Goal: Information Seeking & Learning: Understand process/instructions

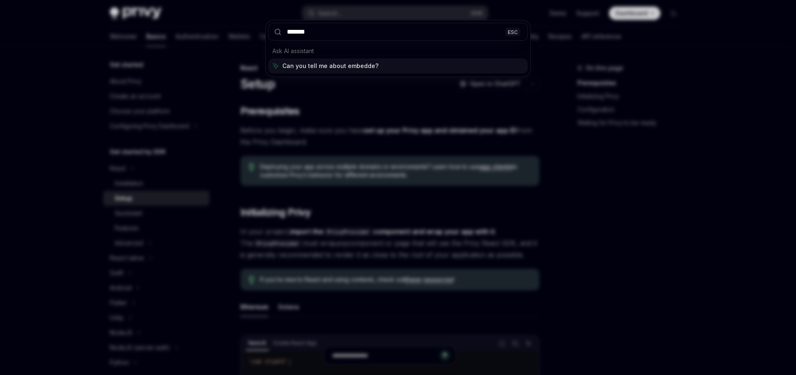
type input "********"
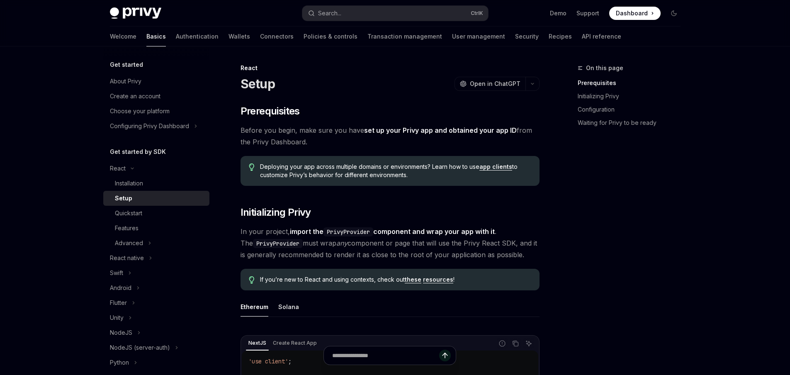
scroll to position [245, 0]
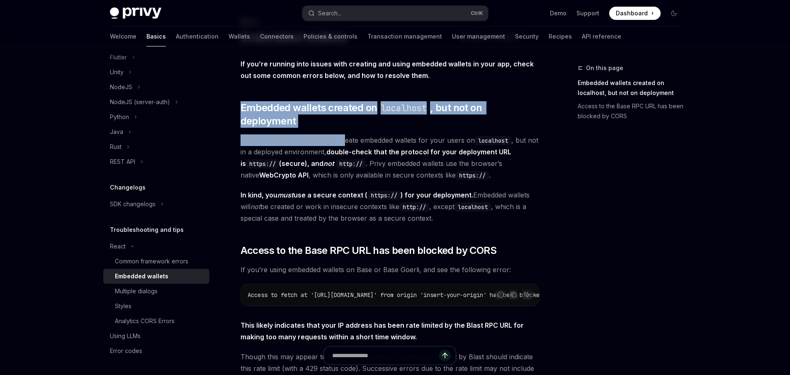
drag, startPoint x: 322, startPoint y: 91, endPoint x: 342, endPoint y: 128, distance: 41.7
click at [342, 128] on div "If you’re running into issues with creating and using embedded wallets in your …" at bounding box center [389, 243] width 299 height 371
click at [342, 134] on span "If you are able to successfully create embedded wallets for your users on local…" at bounding box center [389, 157] width 299 height 46
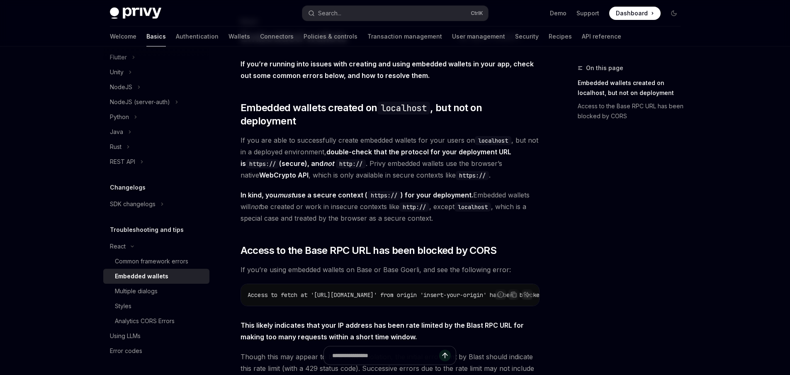
click at [301, 134] on span "If you are able to successfully create embedded wallets for your users on local…" at bounding box center [389, 157] width 299 height 46
click at [277, 120] on div "If you’re running into issues with creating and using embedded wallets in your …" at bounding box center [389, 243] width 299 height 371
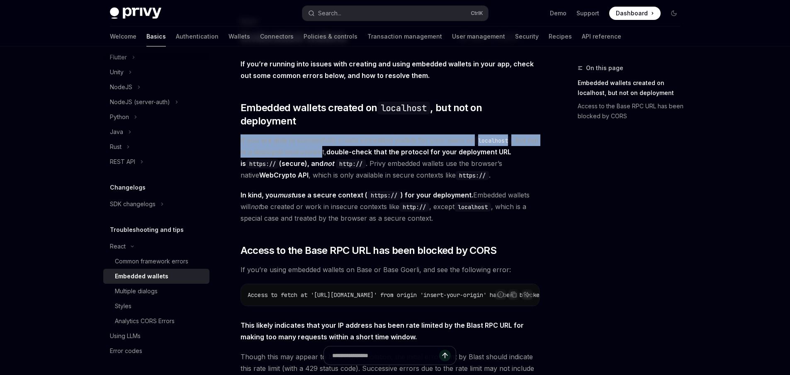
drag, startPoint x: 265, startPoint y: 119, endPoint x: 320, endPoint y: 137, distance: 57.9
click at [320, 137] on div "If you’re running into issues with creating and using embedded wallets in your …" at bounding box center [389, 243] width 299 height 371
click at [320, 137] on span "If you are able to successfully create embedded wallets for your users on local…" at bounding box center [389, 157] width 299 height 46
drag, startPoint x: 339, startPoint y: 115, endPoint x: 343, endPoint y: 137, distance: 21.8
click at [343, 137] on div "If you’re running into issues with creating and using embedded wallets in your …" at bounding box center [389, 243] width 299 height 371
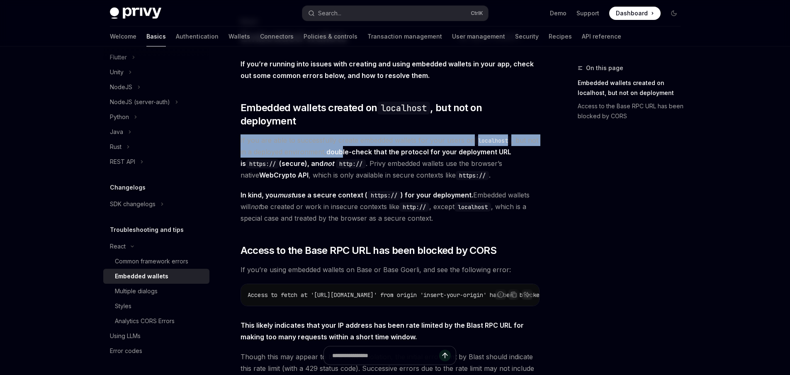
click at [343, 148] on strong "double-check that the protocol for your deployment URL is https:// (secure), an…" at bounding box center [375, 158] width 271 height 20
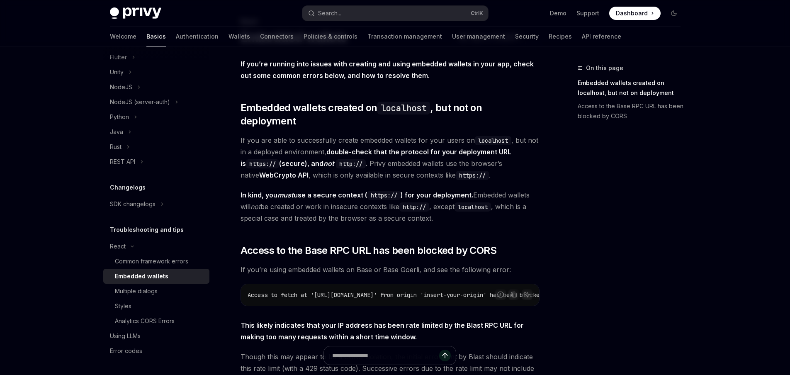
drag, startPoint x: 290, startPoint y: 116, endPoint x: 330, endPoint y: 143, distance: 48.3
click at [330, 143] on div "If you’re running into issues with creating and using embedded wallets in your …" at bounding box center [389, 243] width 299 height 371
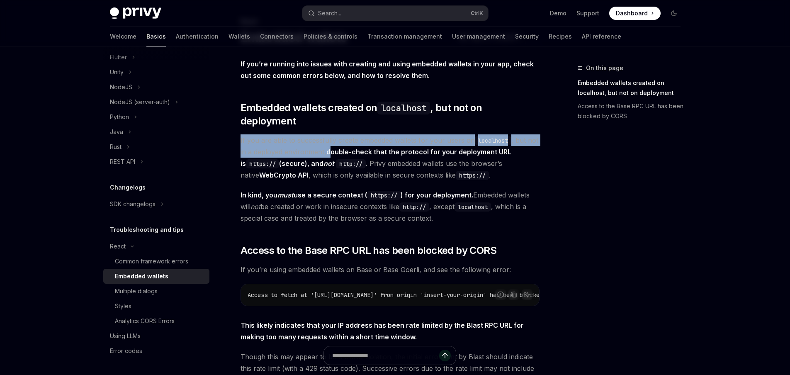
click at [330, 143] on span "If you are able to successfully create embedded wallets for your users on local…" at bounding box center [389, 157] width 299 height 46
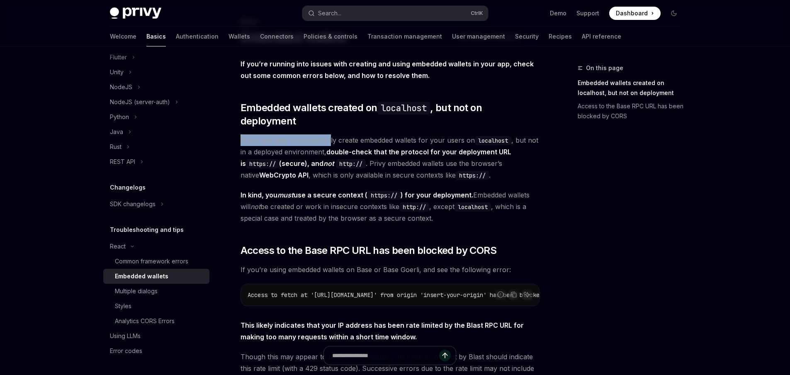
drag, startPoint x: 307, startPoint y: 116, endPoint x: 329, endPoint y: 131, distance: 25.8
click at [329, 131] on div "If you’re running into issues with creating and using embedded wallets in your …" at bounding box center [389, 243] width 299 height 371
click at [329, 134] on span "If you are able to successfully create embedded wallets for your users on local…" at bounding box center [389, 157] width 299 height 46
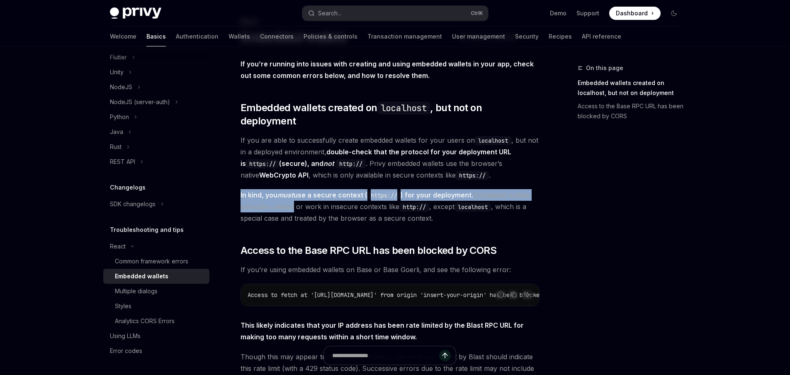
drag, startPoint x: 285, startPoint y: 172, endPoint x: 298, endPoint y: 196, distance: 26.5
click at [298, 196] on div "If you’re running into issues with creating and using embedded wallets in your …" at bounding box center [389, 243] width 299 height 371
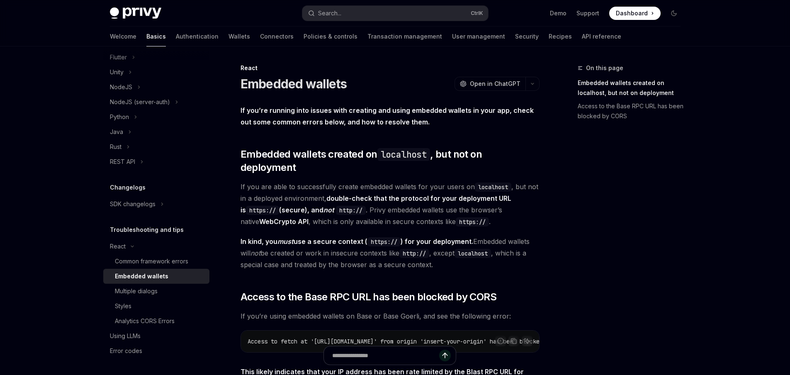
click at [316, 116] on span "If you’re running into issues with creating and using embedded wallets in your …" at bounding box center [389, 115] width 299 height 23
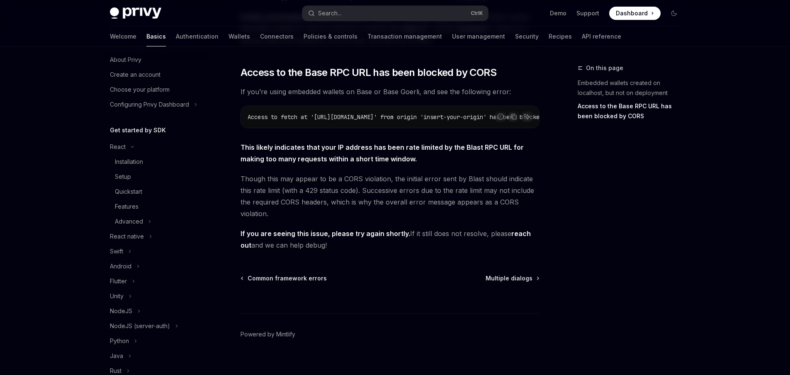
scroll to position [20, 0]
click at [154, 166] on div "Installation" at bounding box center [160, 163] width 90 height 10
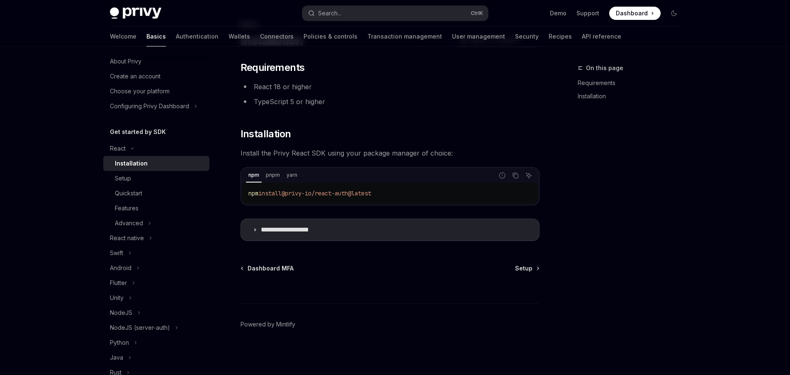
scroll to position [44, 0]
click at [147, 176] on div "Setup" at bounding box center [160, 178] width 90 height 10
type textarea "*"
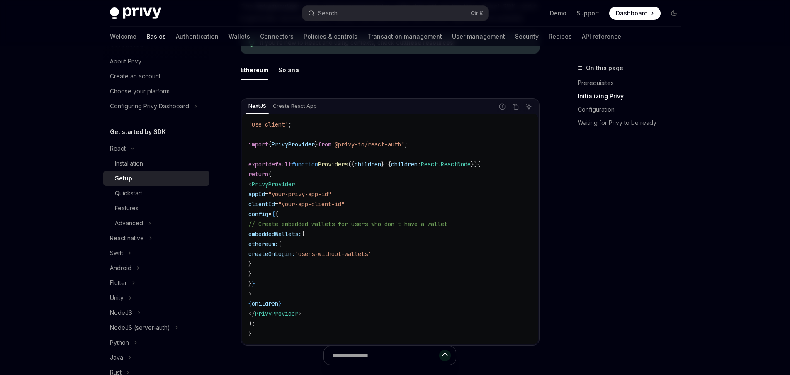
scroll to position [237, 0]
click at [334, 204] on span ""your-app-client-id"" at bounding box center [311, 203] width 66 height 7
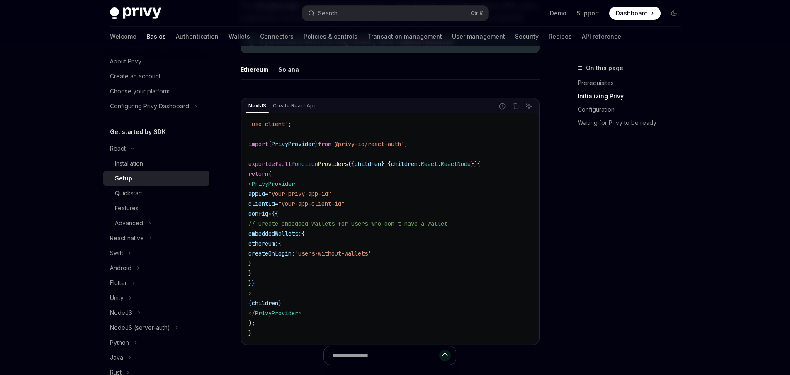
click at [278, 244] on span "ethereum:" at bounding box center [263, 243] width 30 height 7
drag, startPoint x: 271, startPoint y: 193, endPoint x: 293, endPoint y: 221, distance: 35.5
click at [293, 221] on code "'use client' ; import { PrivyProvider } from '@privy-io/react-auth' ; export de…" at bounding box center [389, 228] width 283 height 219
click at [293, 221] on span "// Create embedded wallets for users who don't have a wallet" at bounding box center [347, 223] width 199 height 7
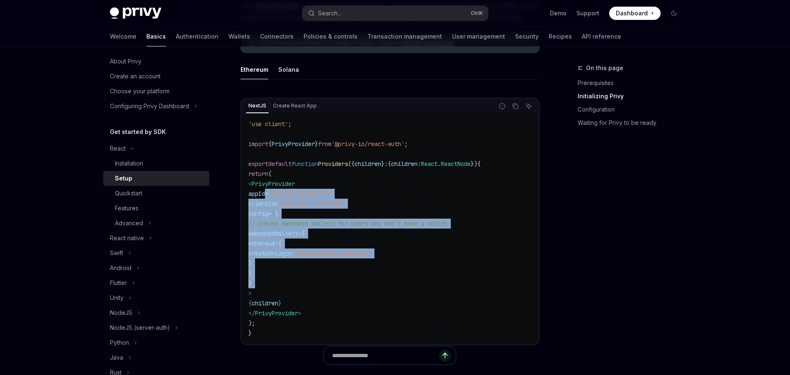
drag, startPoint x: 278, startPoint y: 282, endPoint x: 266, endPoint y: 193, distance: 89.5
click at [266, 193] on code "'use client' ; import { PrivyProvider } from '@privy-io/react-auth' ; export de…" at bounding box center [389, 228] width 283 height 219
copy code "appId = "your-privy-app-id" clientId = "your-app-client-id" config = { { // Cre…"
click at [295, 256] on span "createOnLogin:" at bounding box center [271, 253] width 46 height 7
drag, startPoint x: 267, startPoint y: 214, endPoint x: 281, endPoint y: 280, distance: 67.3
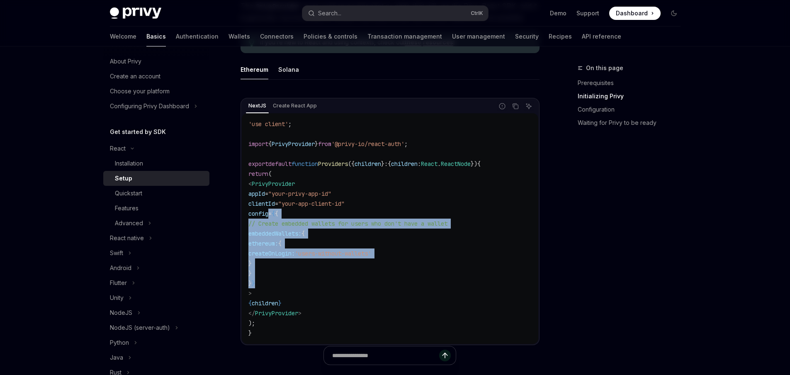
click at [281, 280] on code "'use client' ; import { PrivyProvider } from '@privy-io/react-auth' ; export de…" at bounding box center [389, 228] width 283 height 219
copy code "config = { { // Create embedded wallets for users who don't have a wallet embed…"
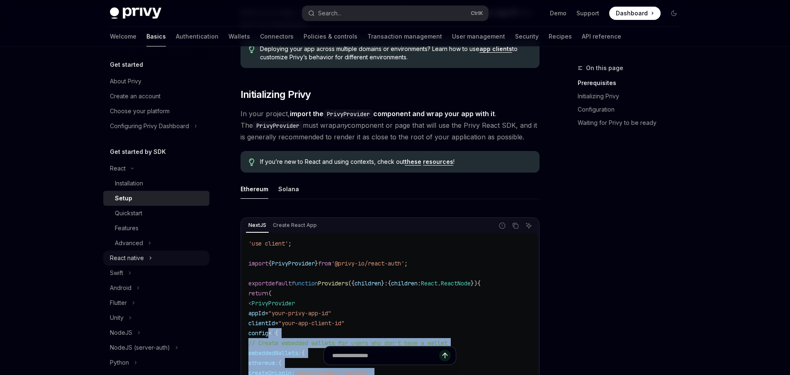
scroll to position [116, 0]
